Goal: Use online tool/utility

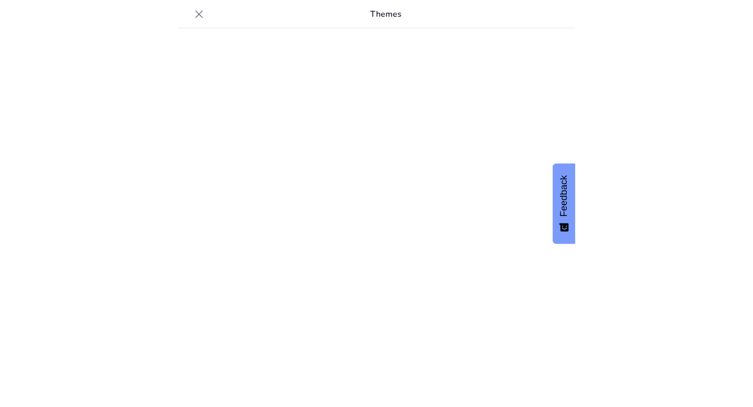
scroll to position [14, 0]
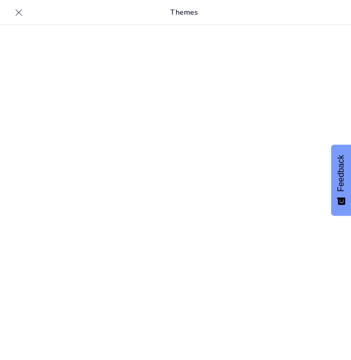
type input "Revisión de la Farmacología Dental: Uso de Medicamentos en Odontología"
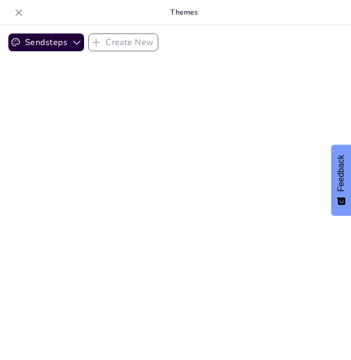
checkbox input "true"
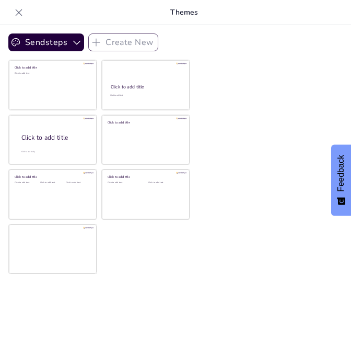
checkbox input "true"
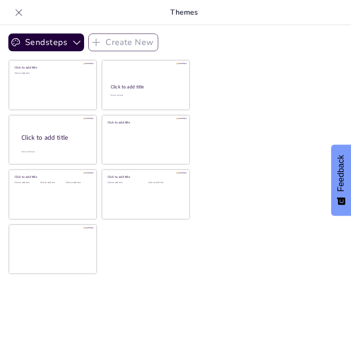
checkbox input "true"
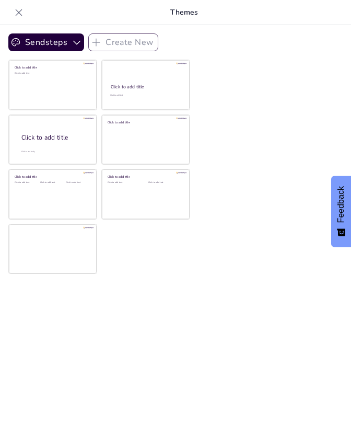
checkbox input "true"
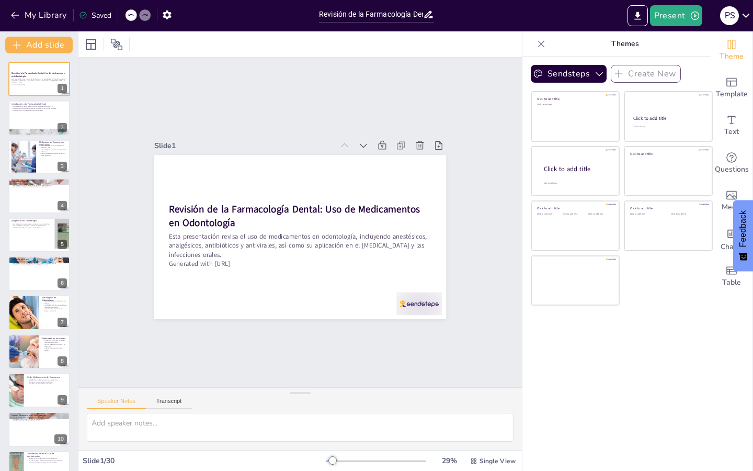
checkbox input "true"
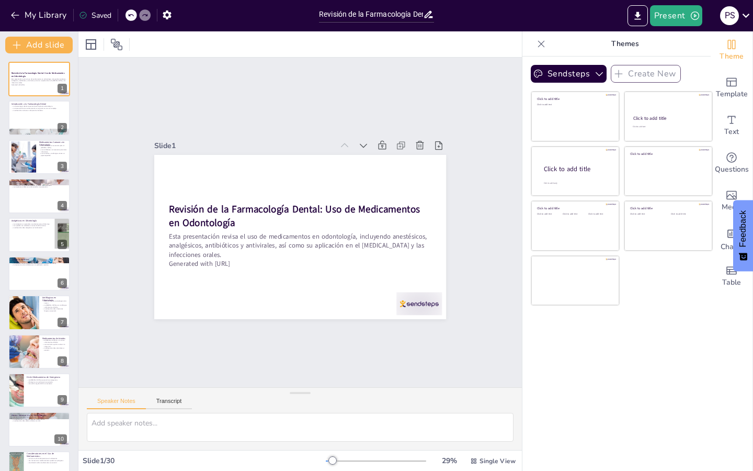
checkbox input "true"
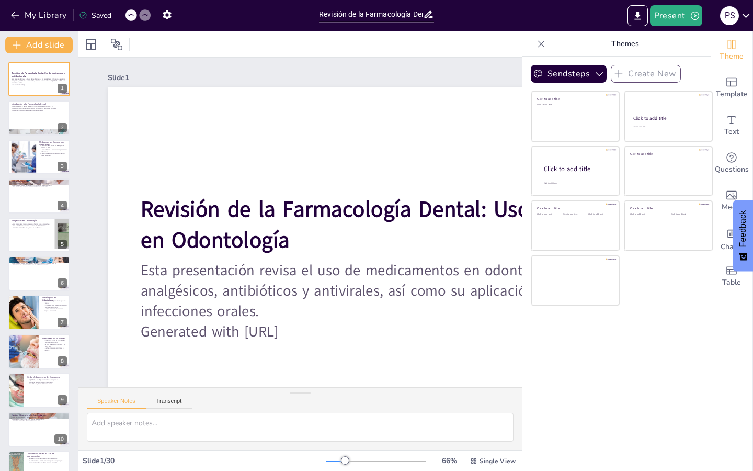
checkbox input "true"
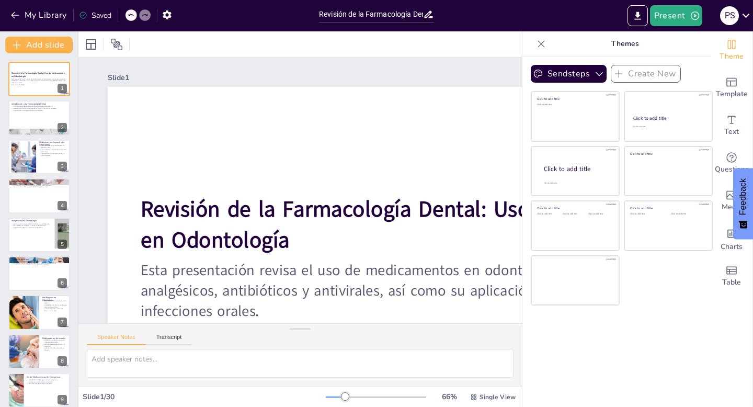
checkbox input "true"
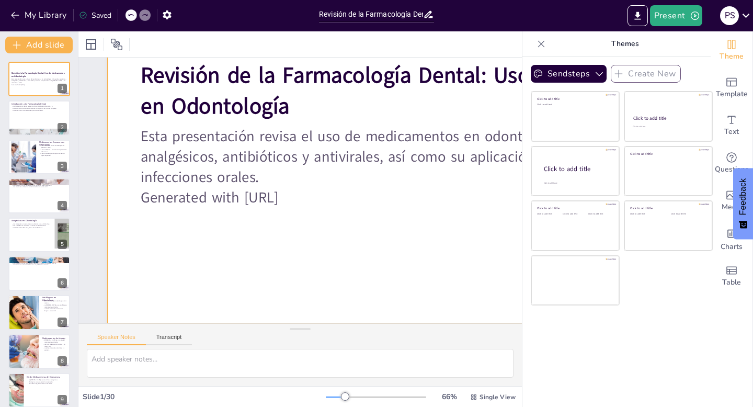
checkbox input "true"
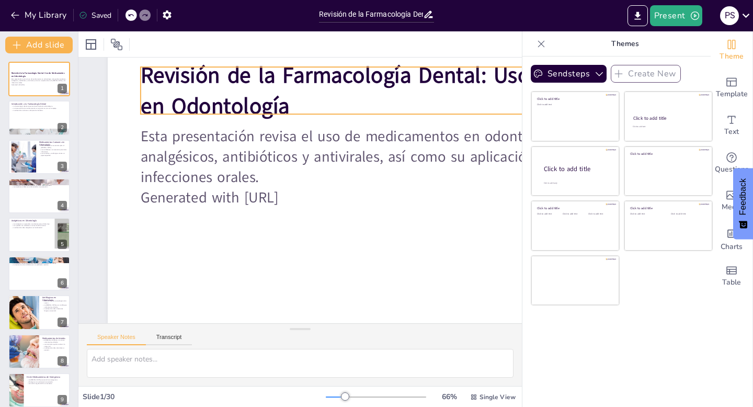
scroll to position [133, 0]
checkbox input "true"
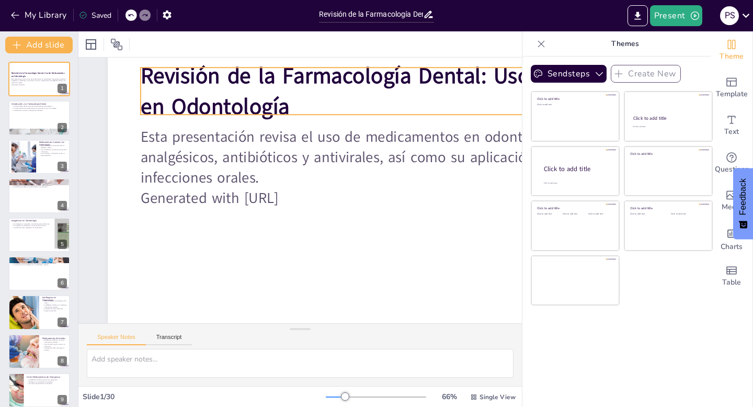
checkbox input "true"
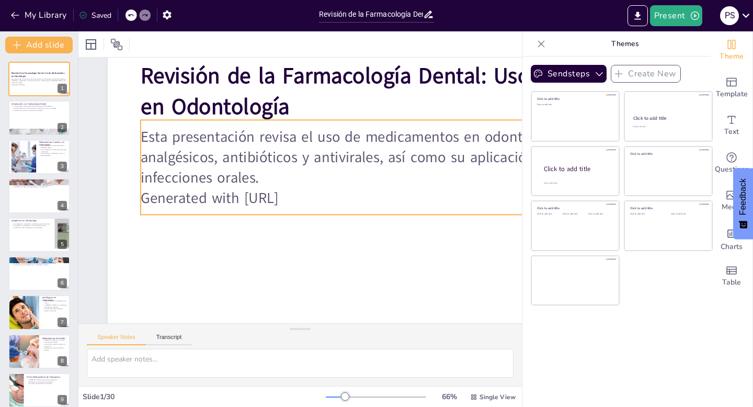
checkbox input "true"
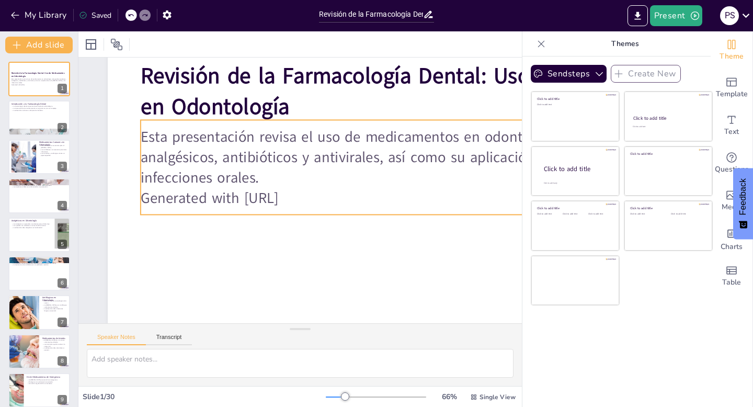
checkbox input "true"
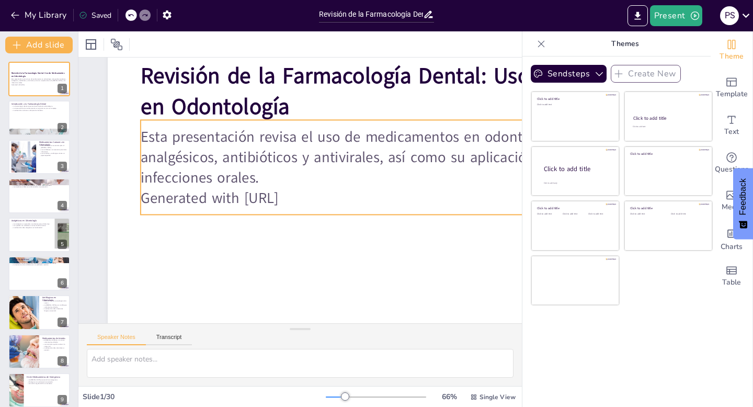
checkbox input "true"
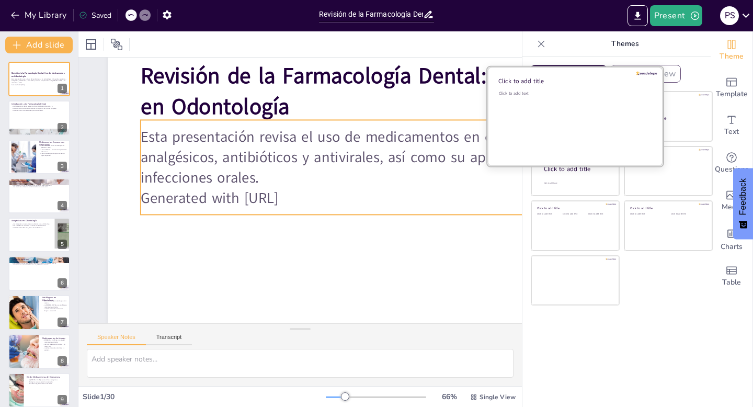
checkbox input "true"
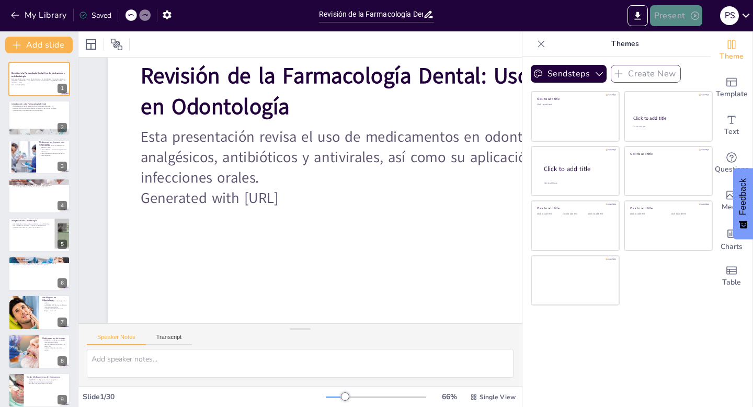
click at [351, 10] on button "Present" at bounding box center [676, 15] width 52 height 21
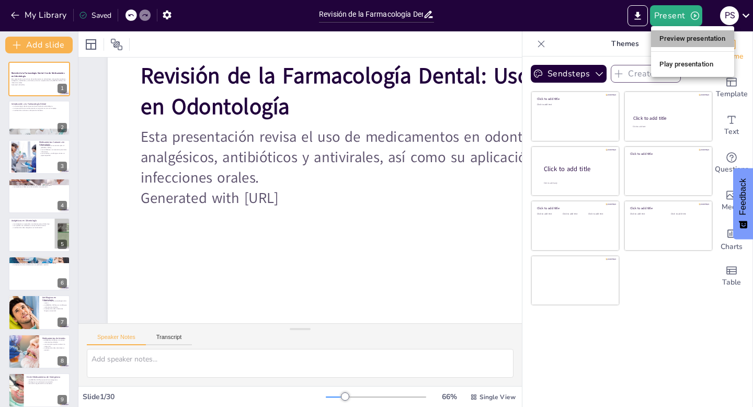
click at [351, 39] on li "Preview presentation" at bounding box center [692, 38] width 83 height 17
